Goal: Task Accomplishment & Management: Manage account settings

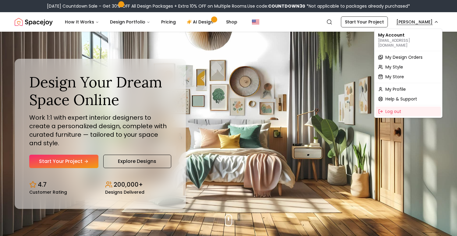
click at [399, 54] on span "My Design Orders" at bounding box center [403, 57] width 37 height 6
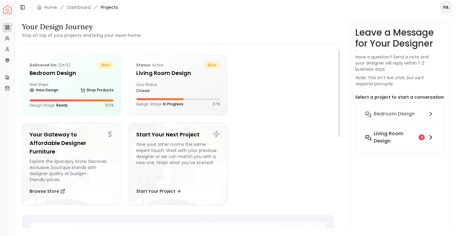
click at [394, 139] on h6 "Living Room design" at bounding box center [395, 137] width 42 height 15
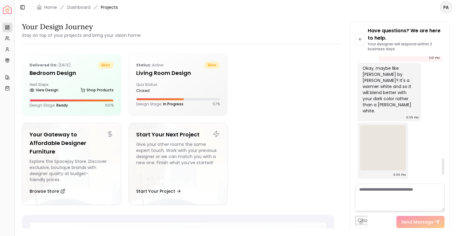
scroll to position [785, 0]
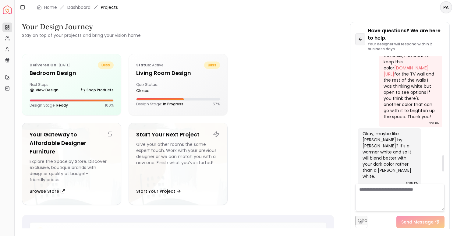
click at [364, 37] on button at bounding box center [360, 39] width 10 height 12
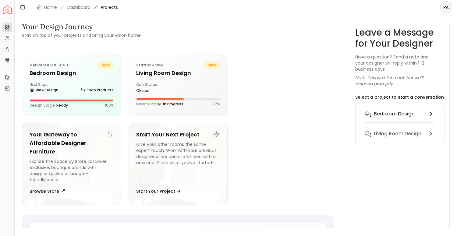
click at [394, 108] on button "Bedroom design" at bounding box center [399, 118] width 79 height 20
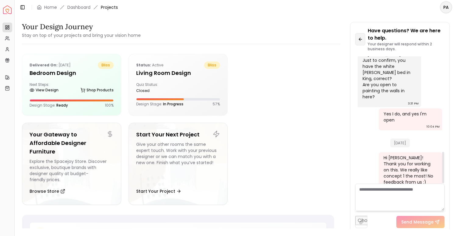
scroll to position [385, 0]
click at [361, 41] on icon at bounding box center [360, 39] width 5 height 5
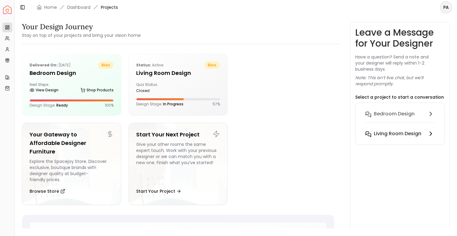
click at [388, 131] on h6 "Living Room design" at bounding box center [397, 133] width 47 height 7
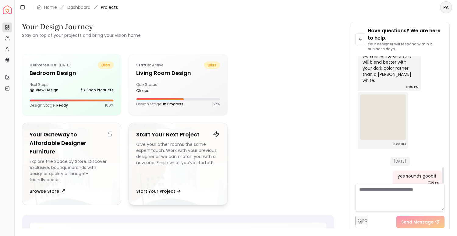
scroll to position [881, 0]
click at [183, 79] on div "Status: active bliss Living Room design Quiz Status: closed Design Stage: In Pr…" at bounding box center [178, 84] width 99 height 60
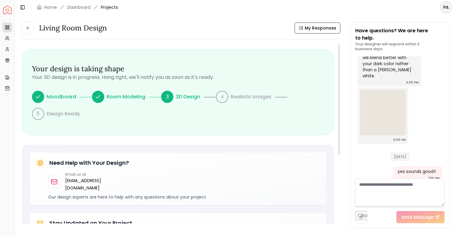
click at [224, 97] on div "4" at bounding box center [222, 97] width 12 height 12
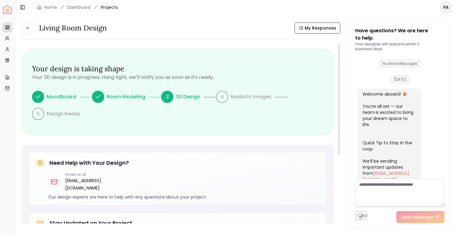
click at [8, 25] on icon at bounding box center [7, 27] width 5 height 5
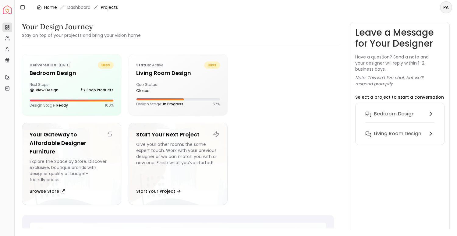
click at [48, 6] on link "Home" at bounding box center [50, 7] width 13 height 6
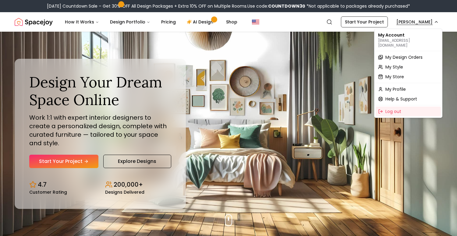
click at [411, 54] on span "My Design Orders" at bounding box center [403, 57] width 37 height 6
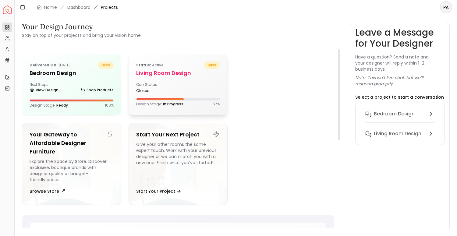
click at [197, 94] on div "Status: active bliss Living Room design Quiz Status: closed Design Stage: In Pr…" at bounding box center [178, 84] width 99 height 60
